Goal: Transaction & Acquisition: Book appointment/travel/reservation

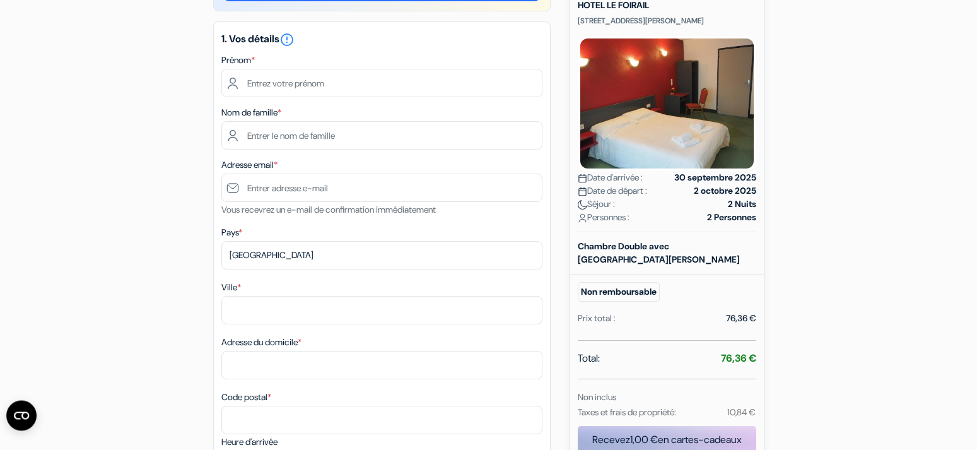
scroll to position [129, 0]
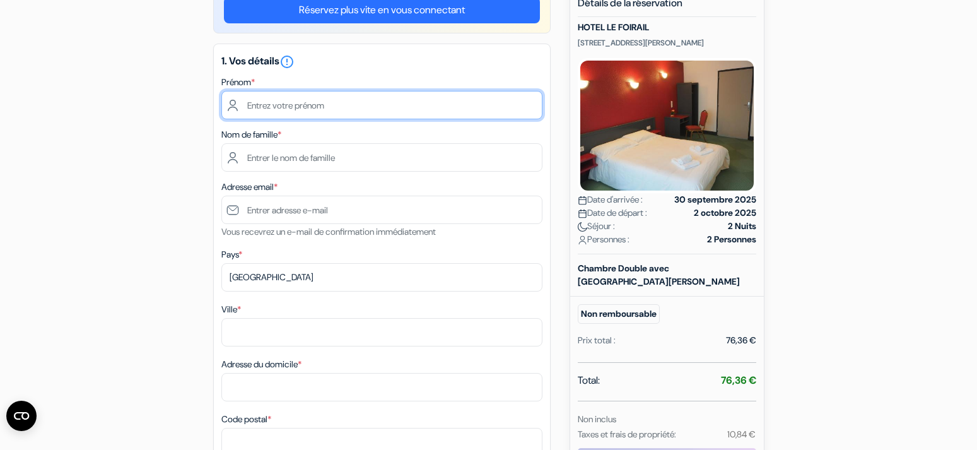
click at [298, 107] on input "text" at bounding box center [381, 105] width 321 height 28
type input "Stephane"
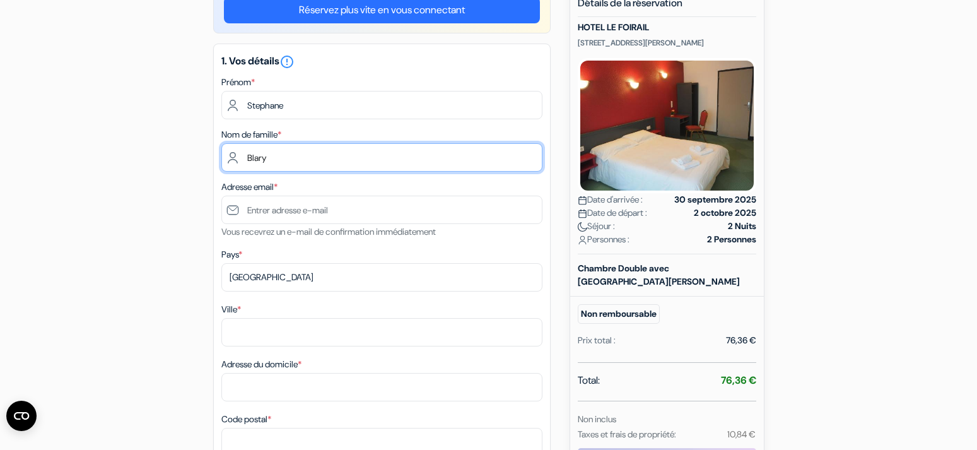
type input "Blary"
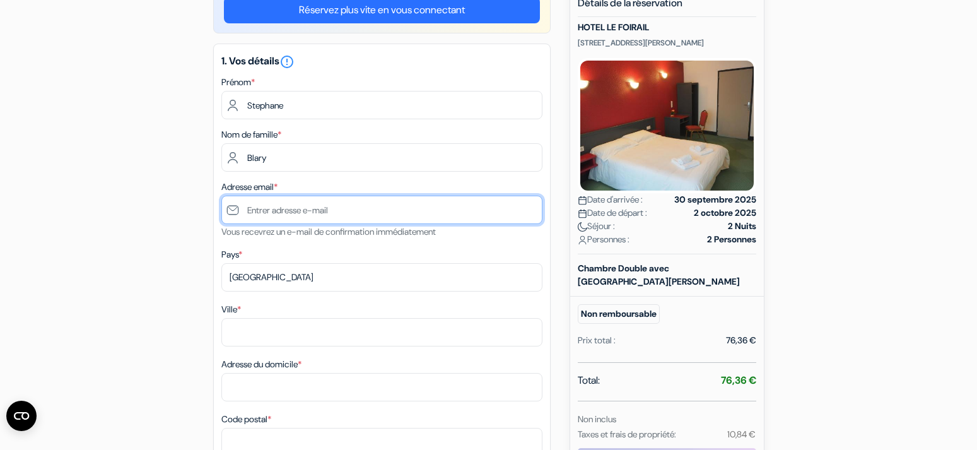
click at [288, 219] on input "text" at bounding box center [381, 209] width 321 height 28
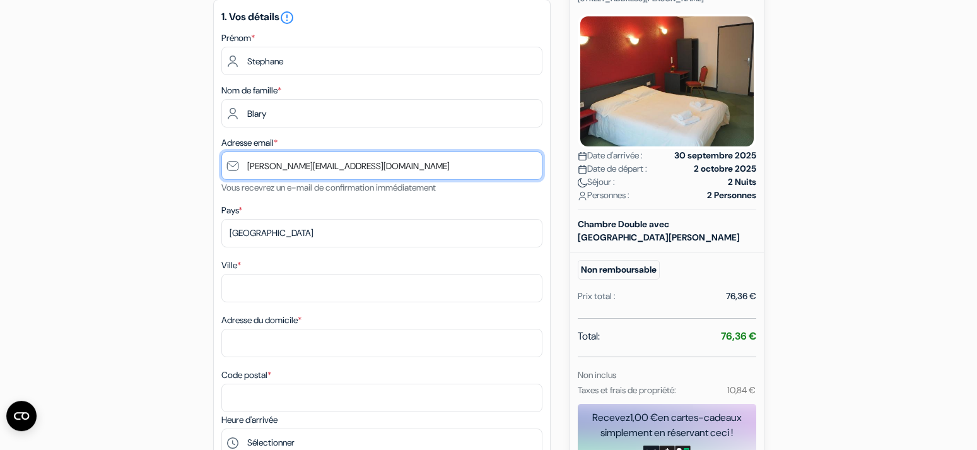
scroll to position [193, 0]
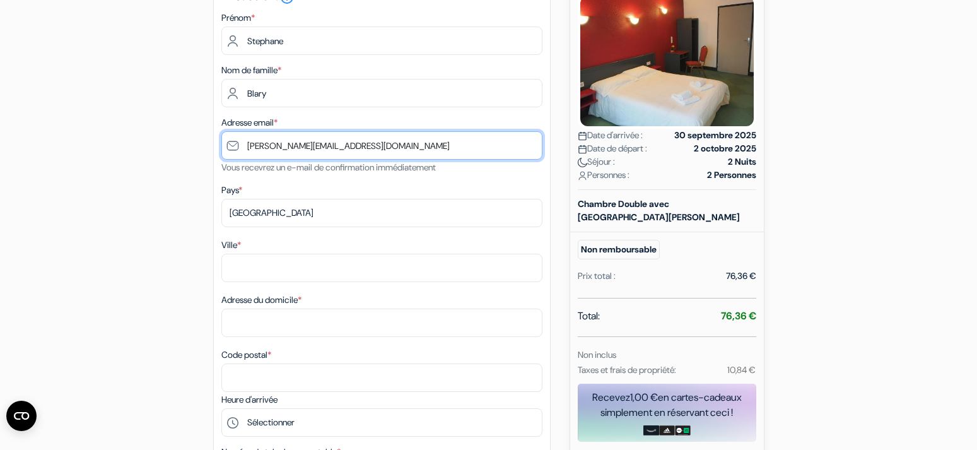
type input "[PERSON_NAME][EMAIL_ADDRESS][DOMAIN_NAME]"
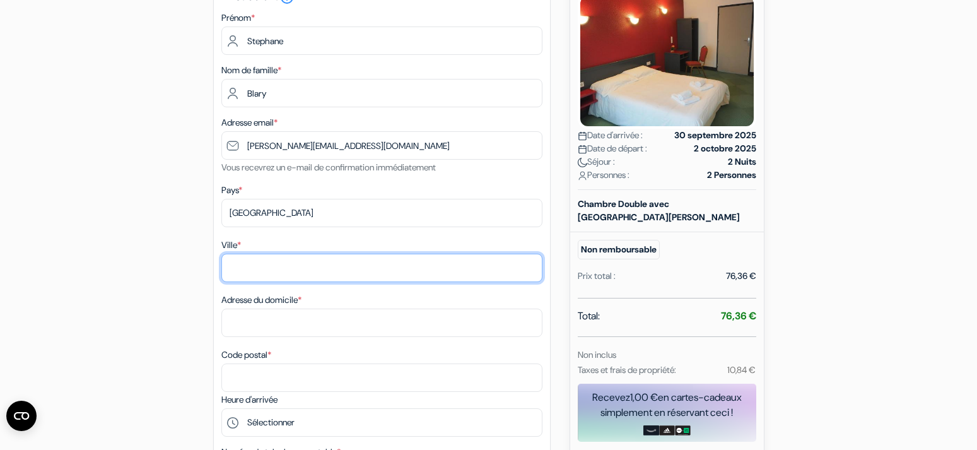
click at [293, 268] on input "Ville *" at bounding box center [381, 268] width 321 height 28
type input "valenciennes"
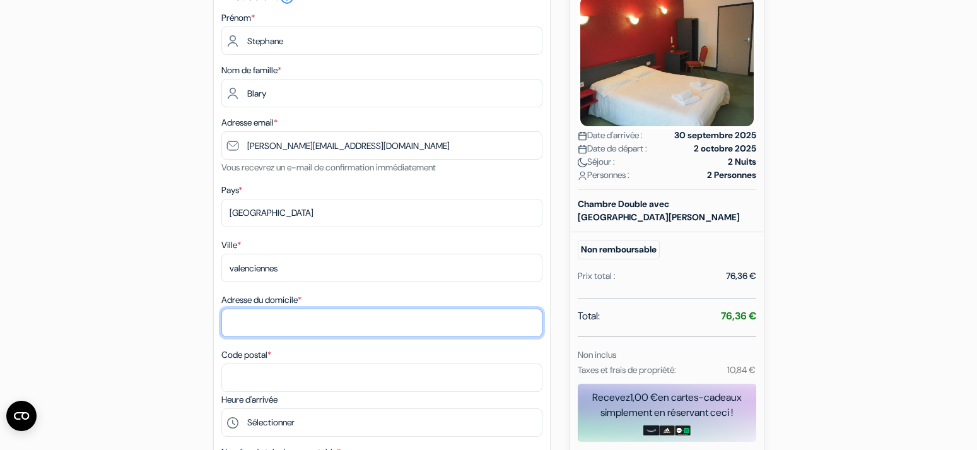
click at [325, 321] on input "Adresse du domicile *" at bounding box center [381, 322] width 321 height 28
type input "[STREET_ADDRESS][PERSON_NAME]"
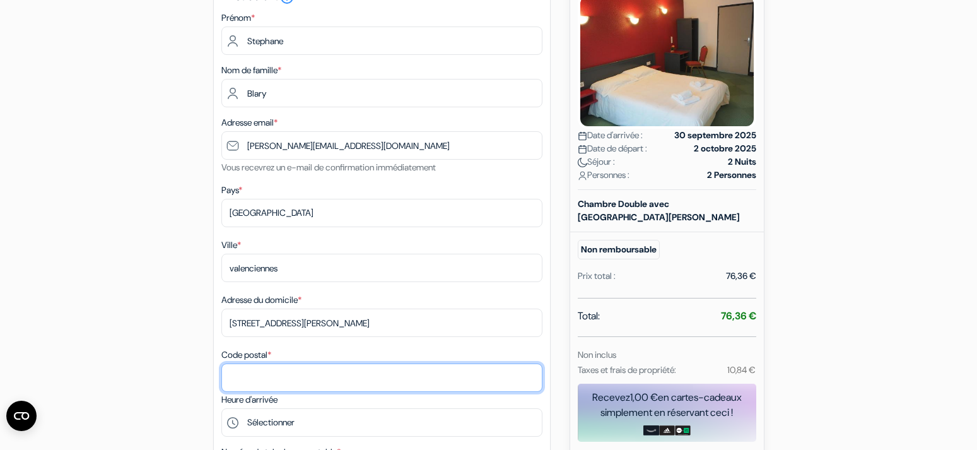
click at [296, 372] on input "Code postal *" at bounding box center [381, 377] width 321 height 28
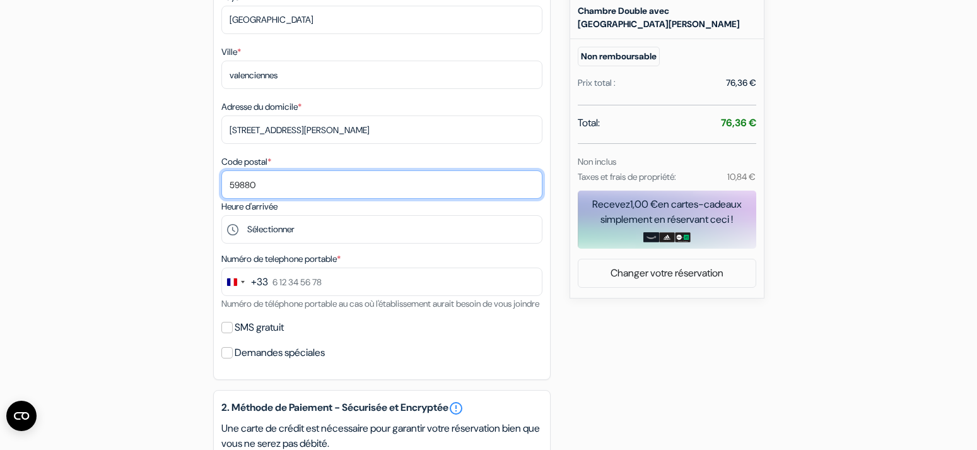
type input "59880"
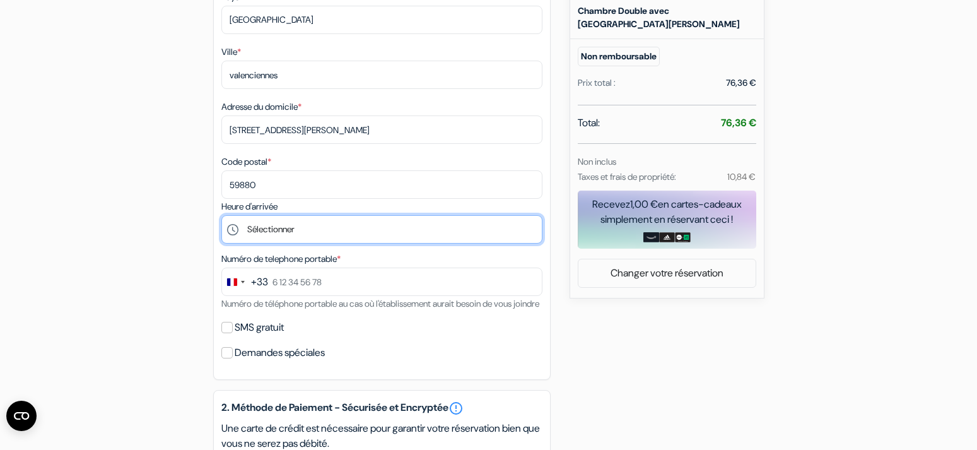
click at [221, 215] on select "Sélectionner 15:00 16:00 17:00 18:00 19:00 20:00 21:00 22:00" at bounding box center [381, 229] width 321 height 28
select select "22"
click option "22:00" at bounding box center [0, 0] width 0 height 0
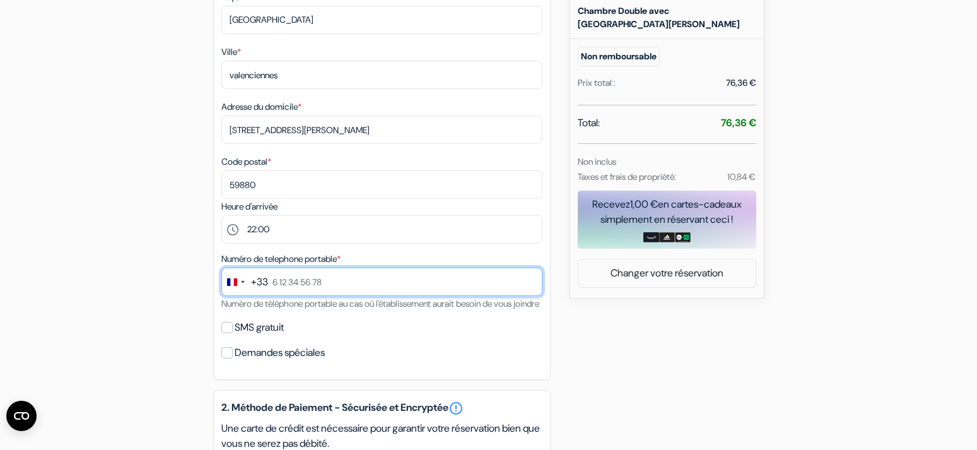
click at [331, 281] on input "text" at bounding box center [381, 281] width 321 height 28
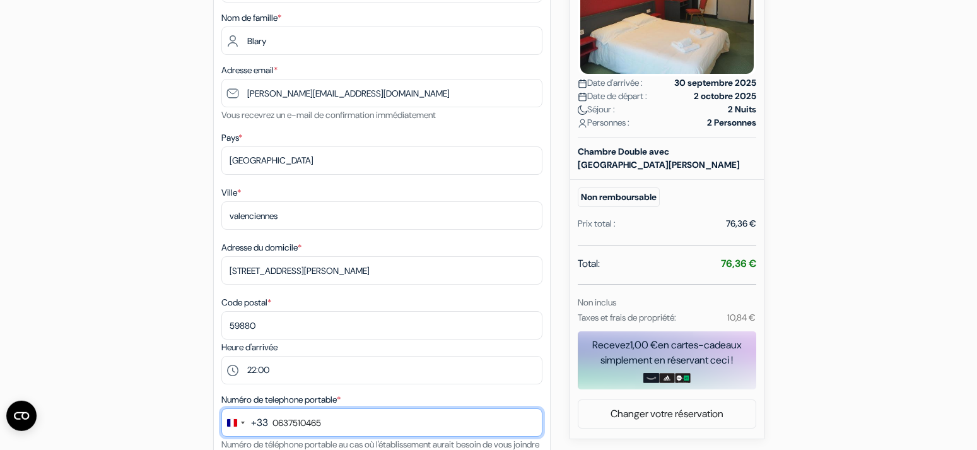
scroll to position [193, 0]
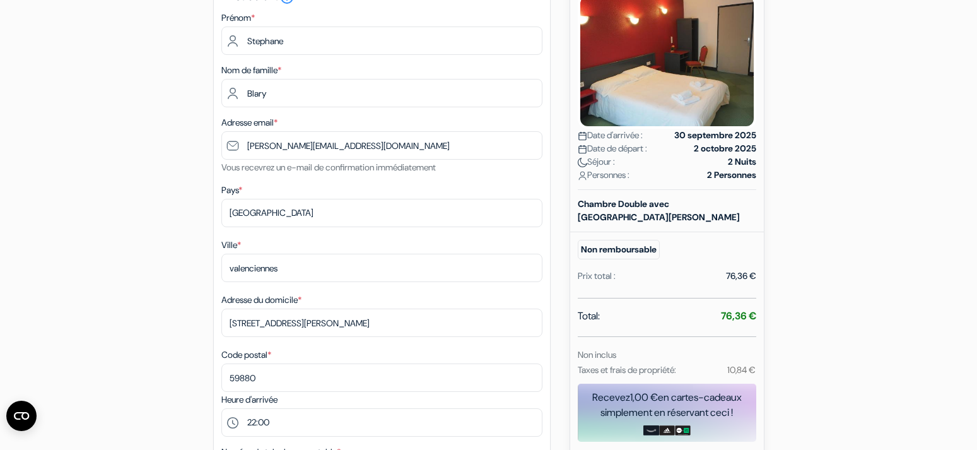
type input "0637510465"
drag, startPoint x: 729, startPoint y: 369, endPoint x: 775, endPoint y: 369, distance: 46.0
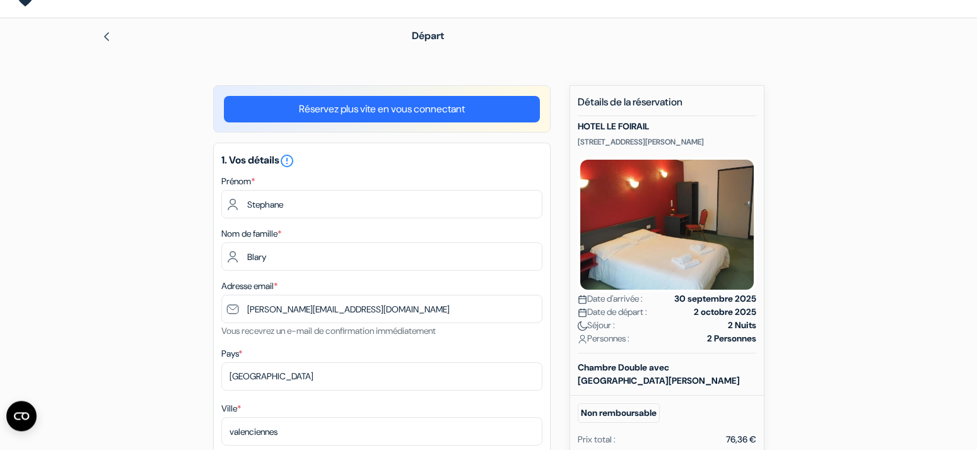
scroll to position [0, 0]
